Goal: Transaction & Acquisition: Obtain resource

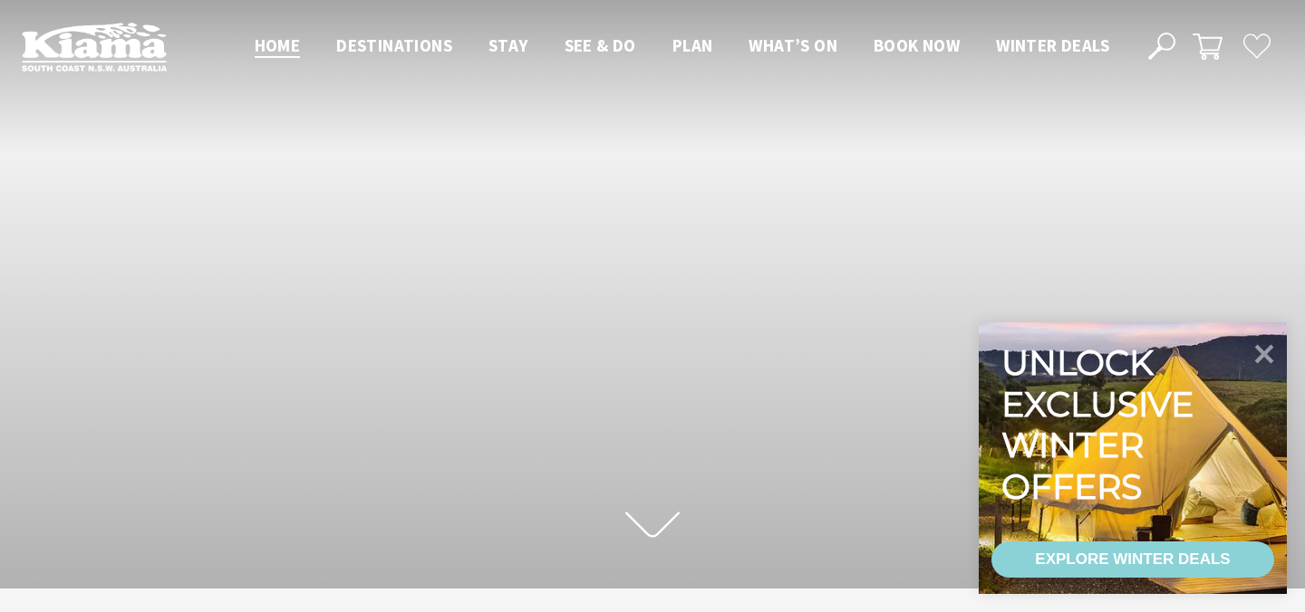
scroll to position [284, 1291]
click at [1144, 555] on div "EXPLORE WINTER DEALS" at bounding box center [1132, 560] width 195 height 36
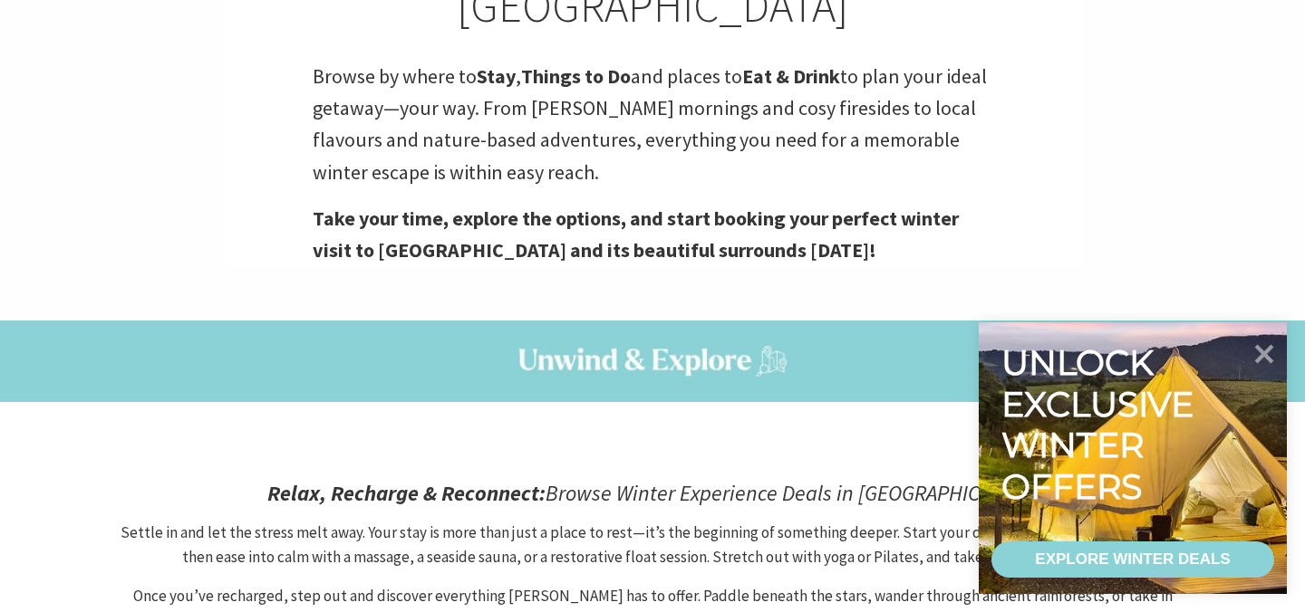
scroll to position [481, 0]
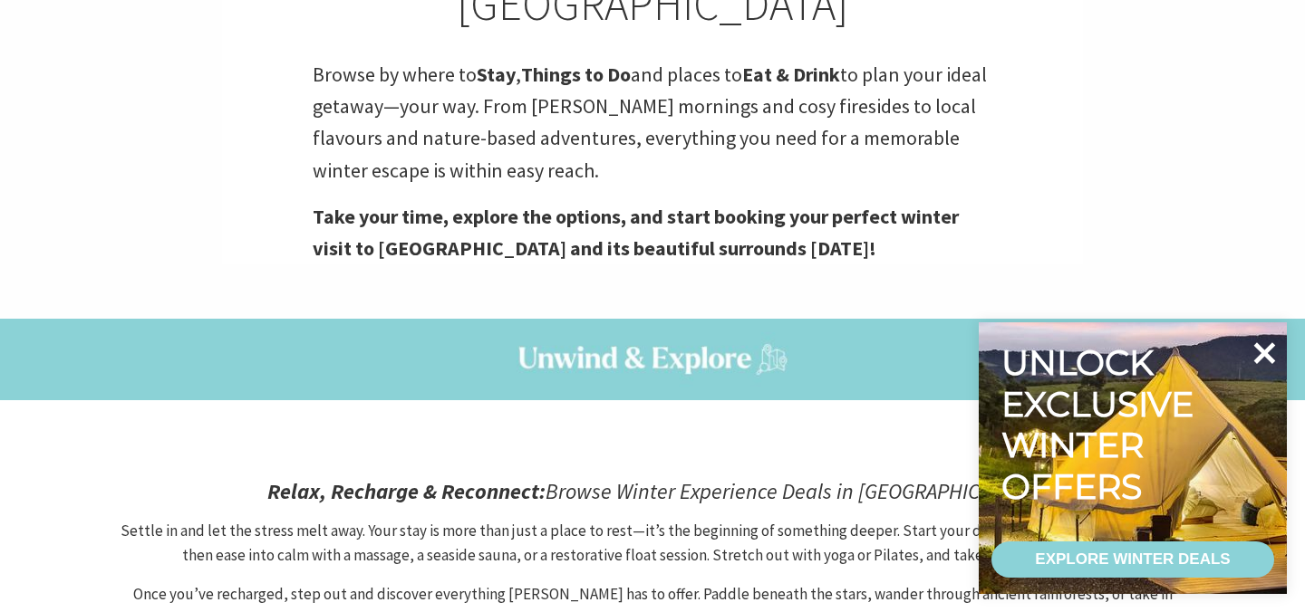
click at [1270, 341] on icon at bounding box center [1263, 353] width 43 height 43
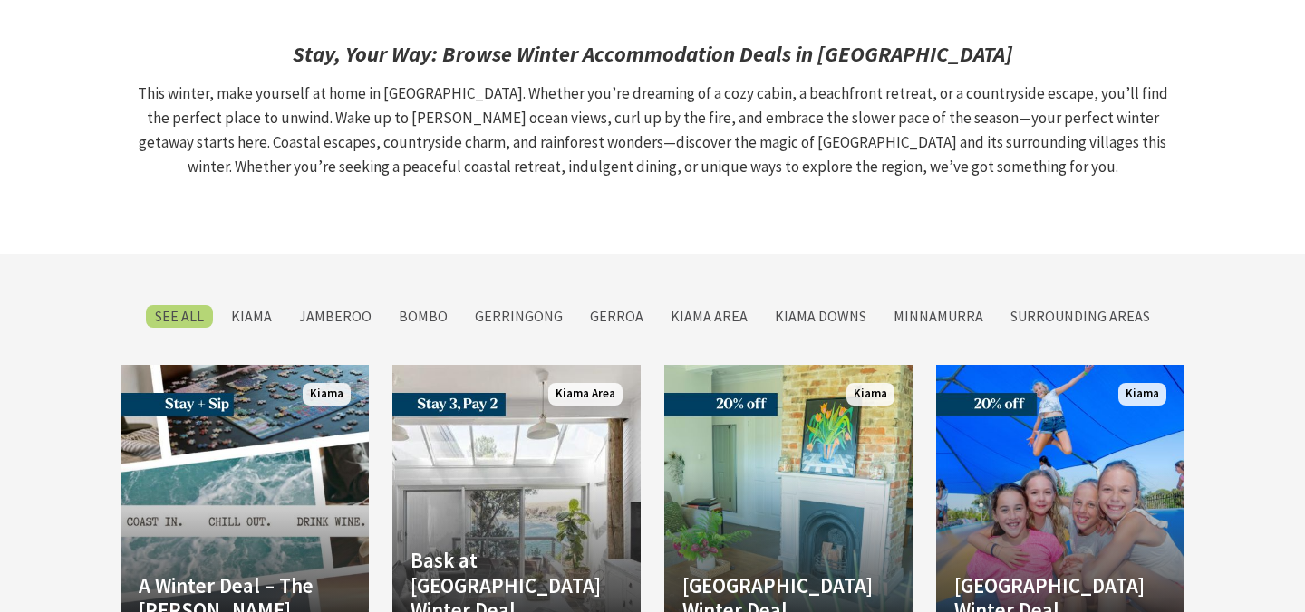
scroll to position [3169, 0]
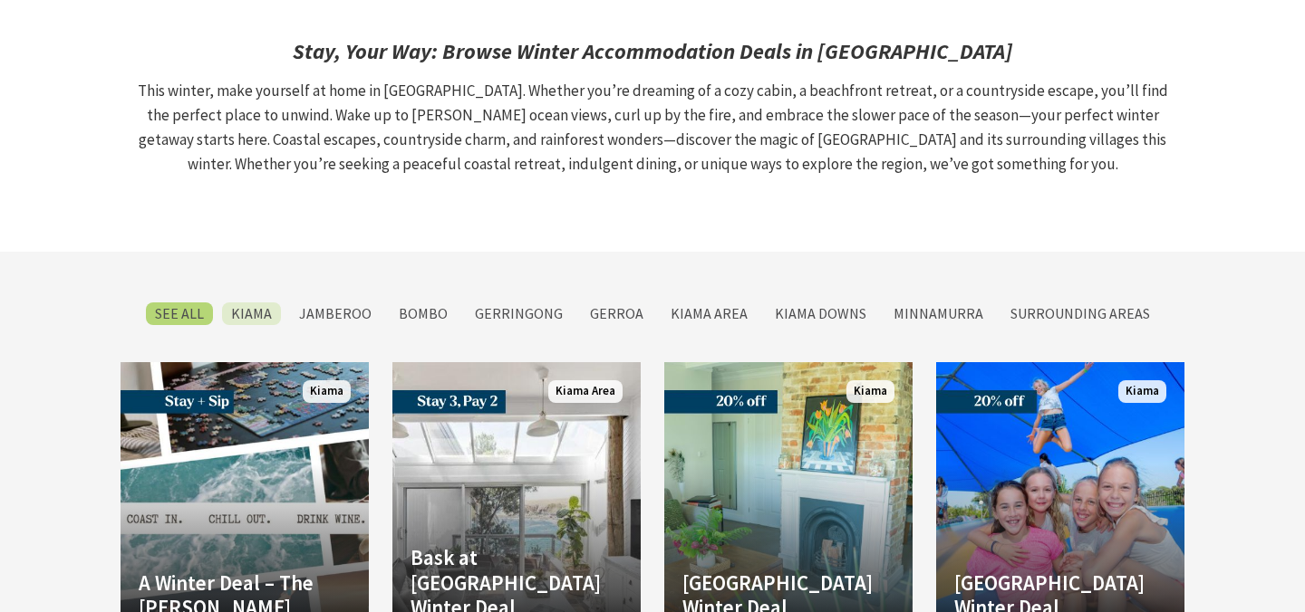
click at [250, 303] on label "Kiama" at bounding box center [251, 314] width 59 height 23
click at [0, 0] on input "Kiama" at bounding box center [0, 0] width 0 height 0
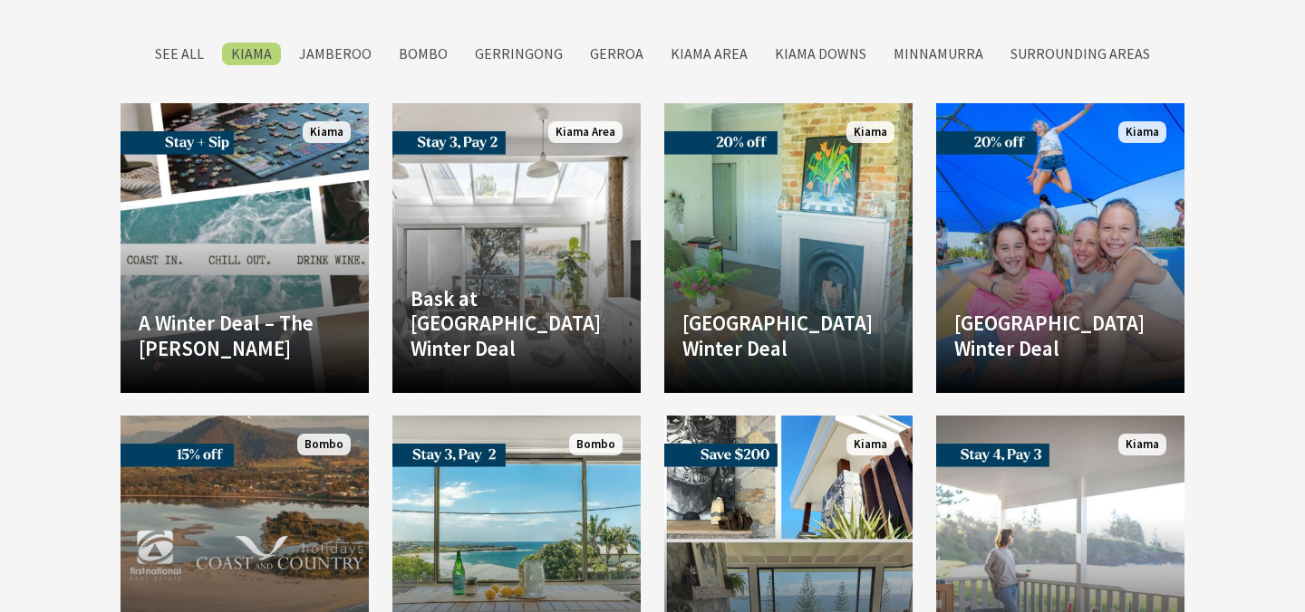
scroll to position [2416, 0]
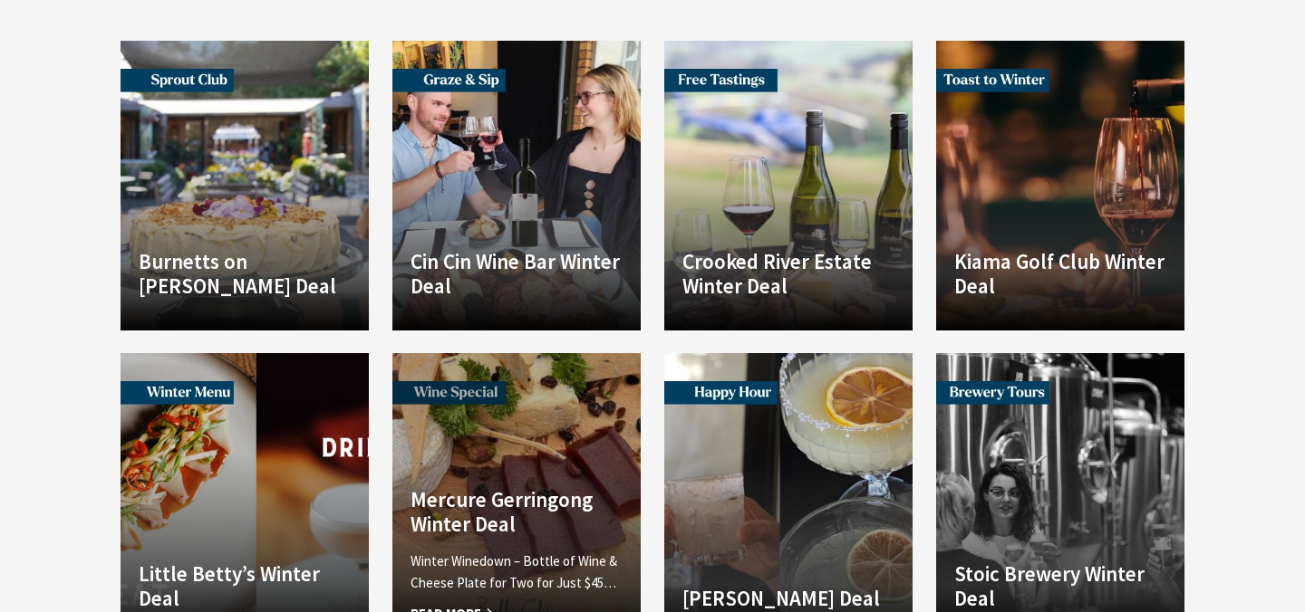
scroll to position [2292, 0]
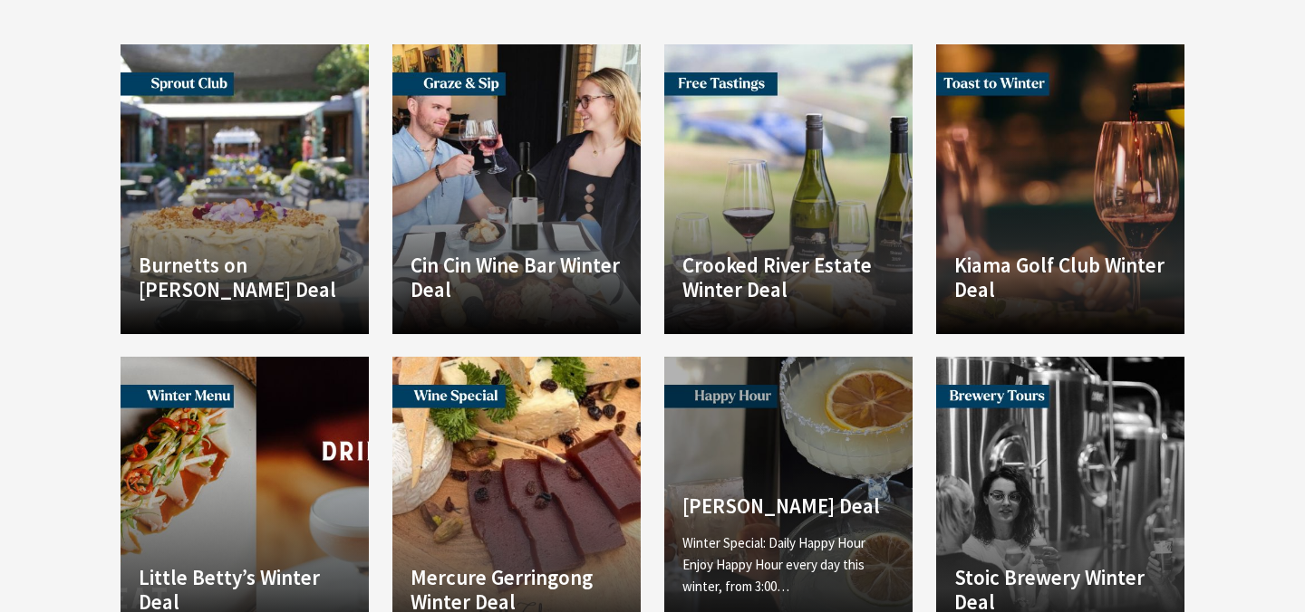
click at [757, 494] on div "Miss Arda Winter Deal Winter Special: Daily Happy Hour Enjoy Happy Hour every d…" at bounding box center [788, 561] width 248 height 135
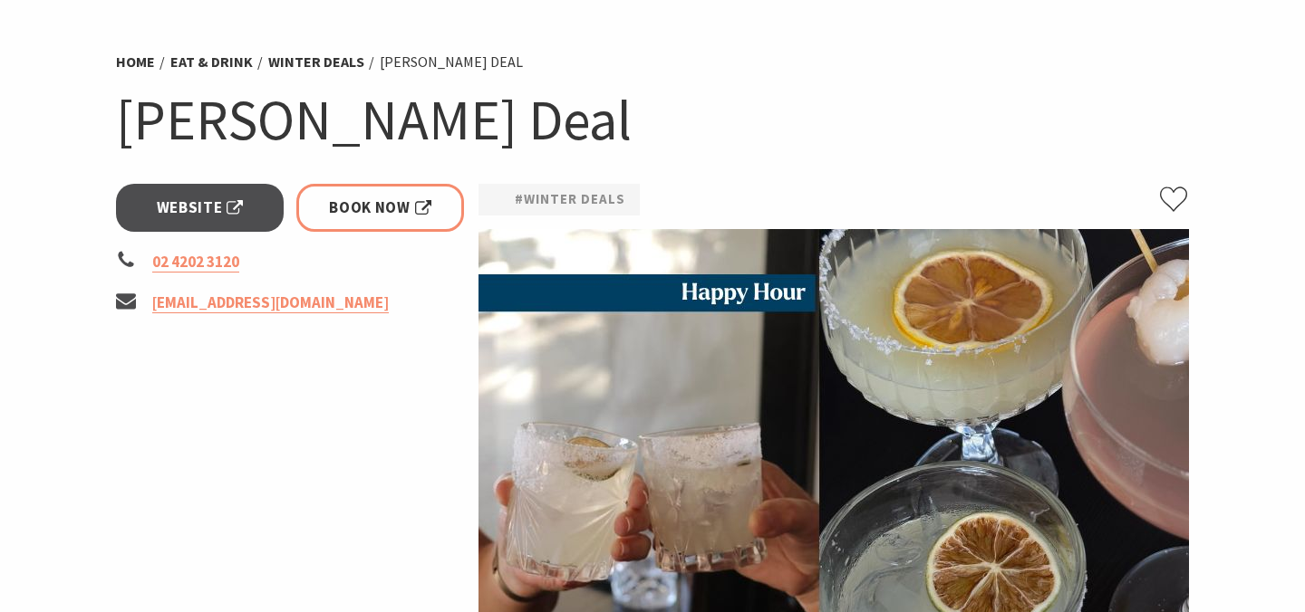
scroll to position [97, 0]
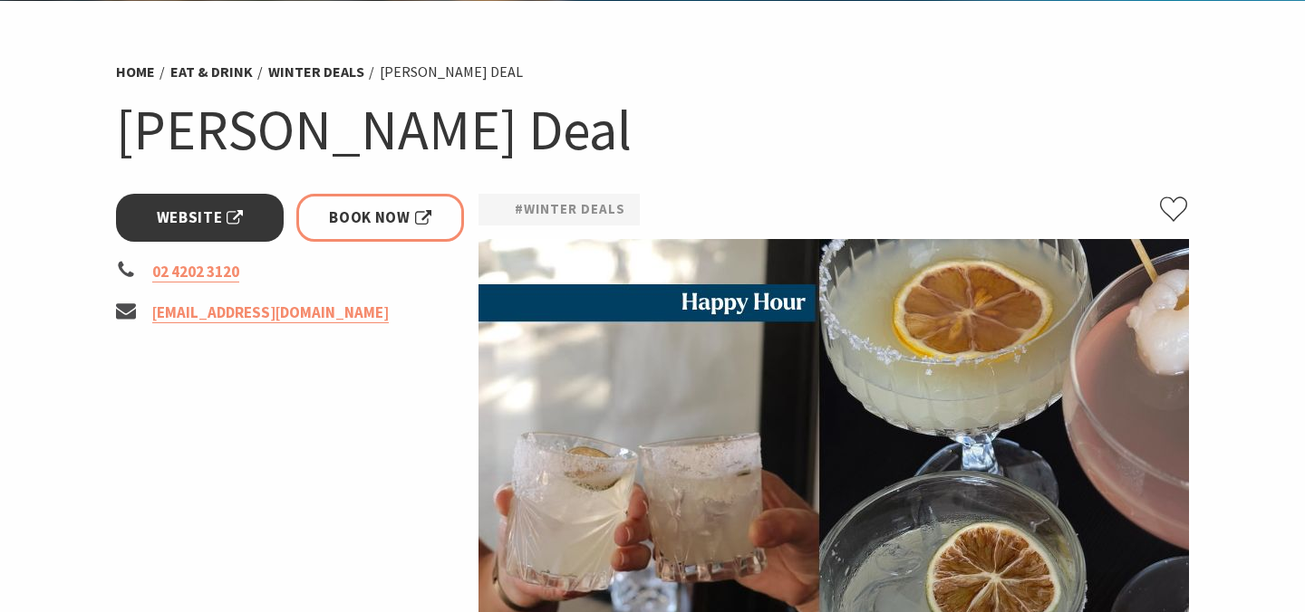
click at [228, 221] on span "Website" at bounding box center [200, 218] width 87 height 24
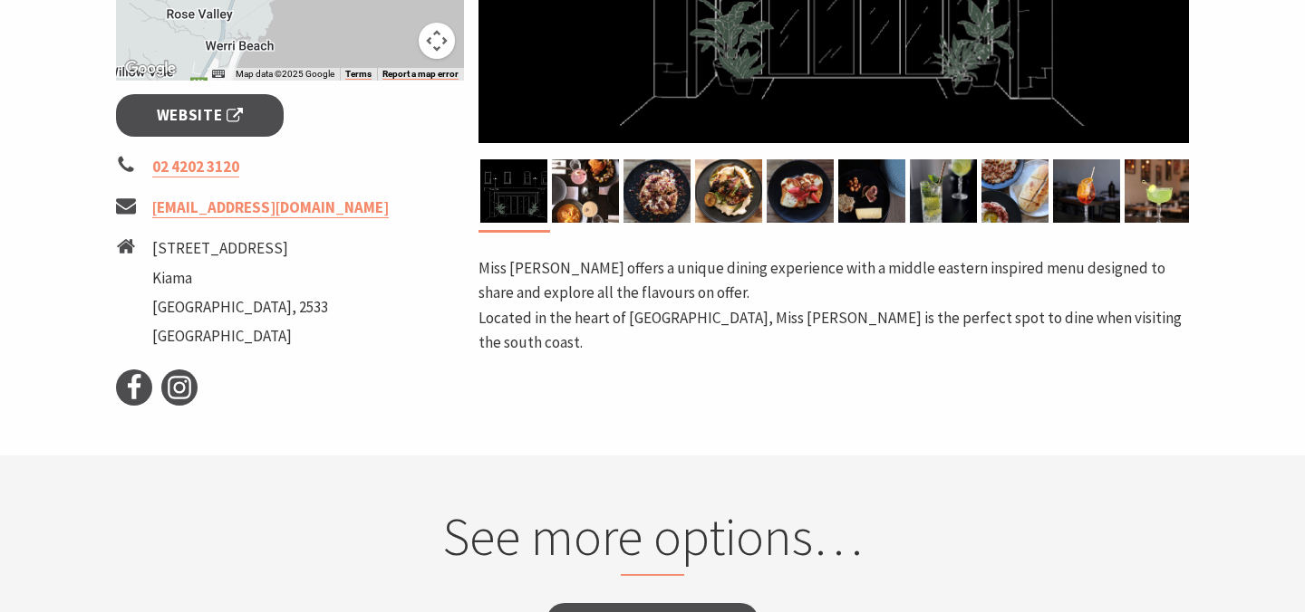
scroll to position [664, 0]
